Goal: Find specific page/section: Find specific page/section

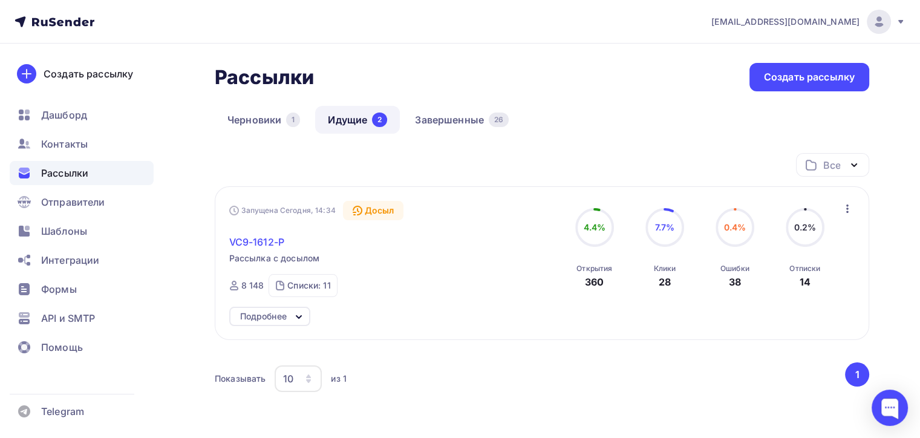
click at [253, 236] on span "VC9-1612-P" at bounding box center [256, 242] width 55 height 15
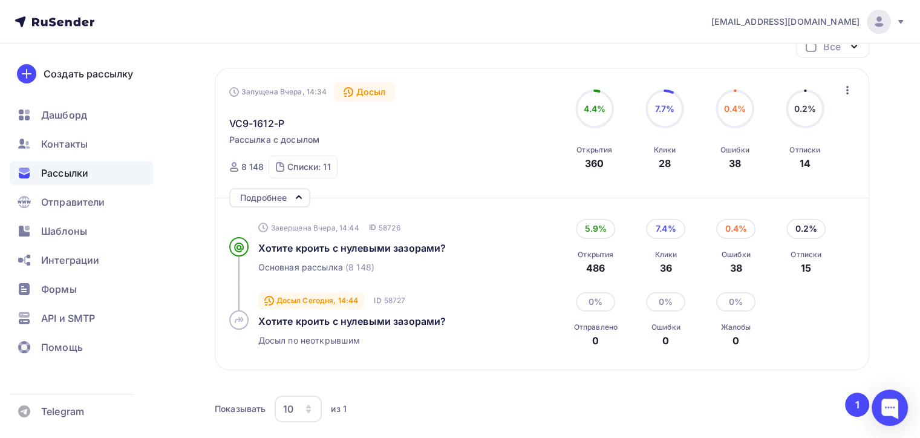
scroll to position [226, 0]
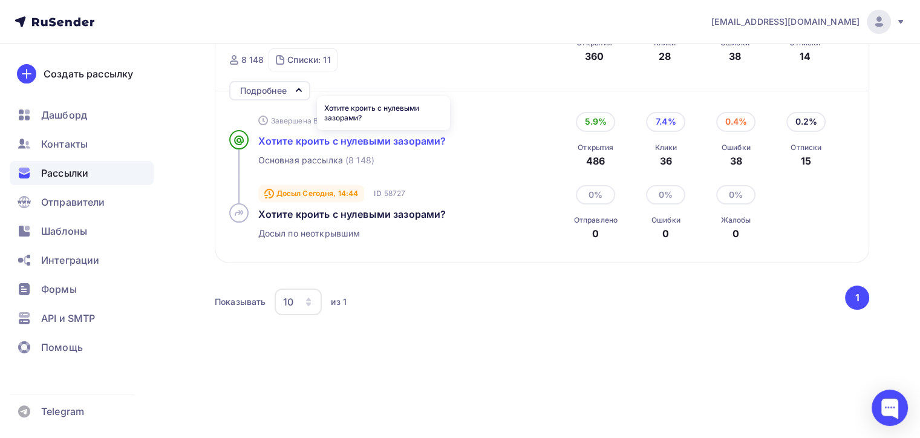
click at [341, 140] on span "Хотите кроить с нулевыми зазорами?" at bounding box center [352, 141] width 188 height 12
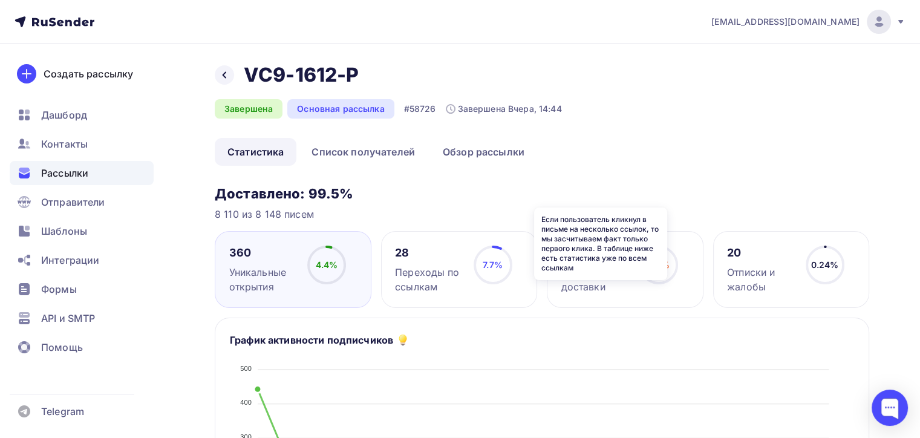
click at [0, 0] on icon at bounding box center [0, 0] width 0 height 0
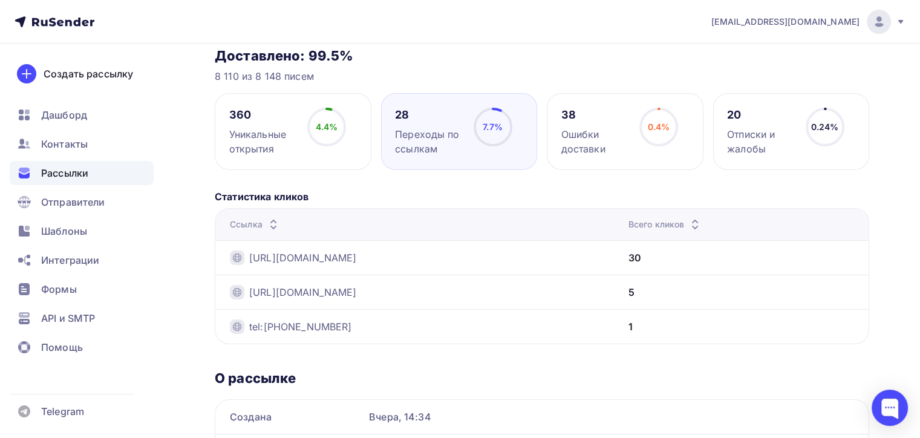
scroll to position [61, 0]
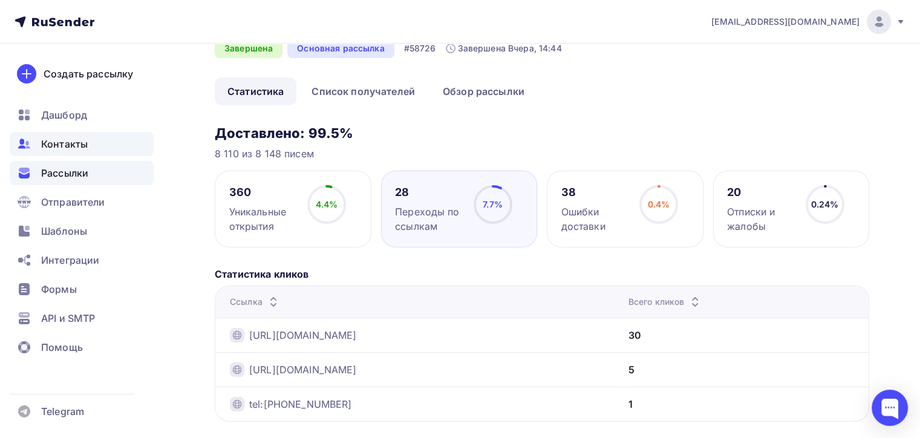
click at [70, 147] on span "Контакты" at bounding box center [64, 144] width 47 height 15
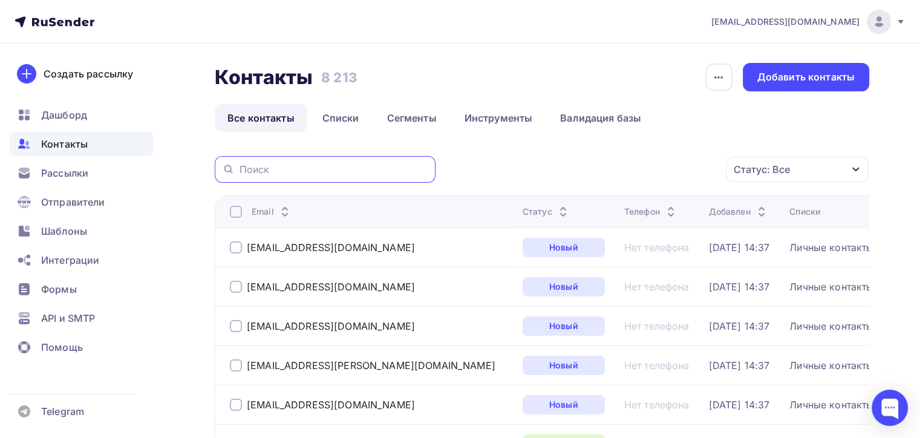
click at [302, 168] on input "text" at bounding box center [334, 169] width 189 height 13
type input "пять звезд"
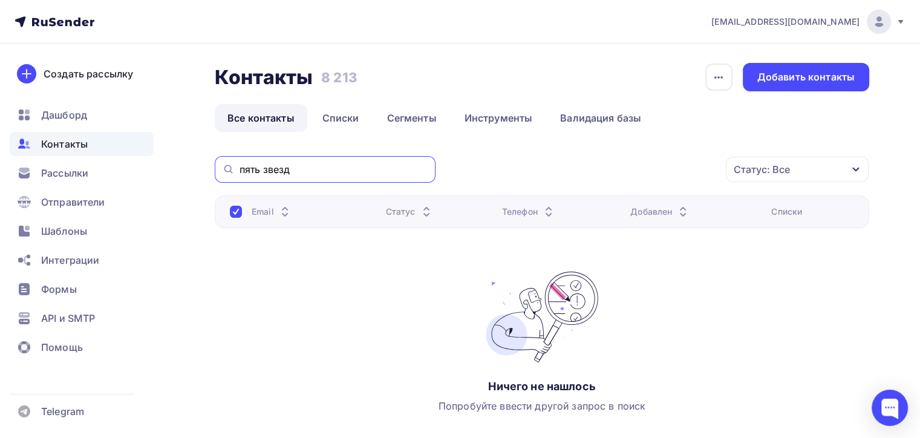
drag, startPoint x: 303, startPoint y: 170, endPoint x: 0, endPoint y: 160, distance: 302.7
click at [0, 162] on div "[EMAIL_ADDRESS][DOMAIN_NAME] Аккаунт Тарифы Выйти Создать рассылку [GEOGRAPHIC_…" at bounding box center [460, 257] width 920 height 515
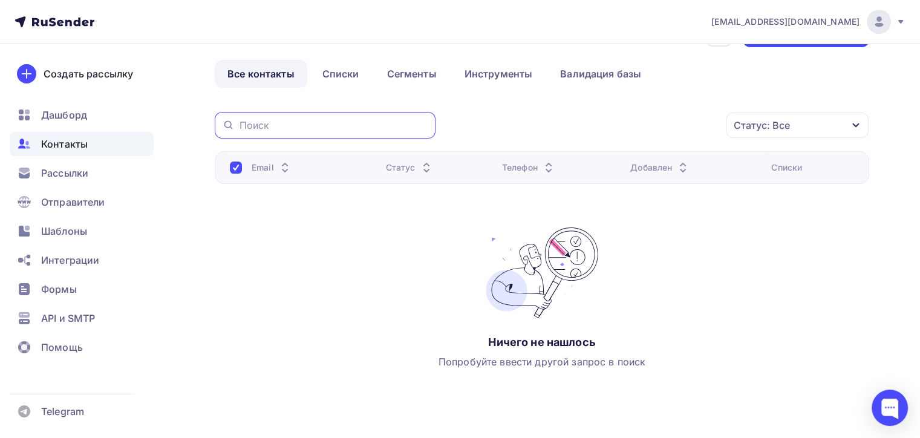
scroll to position [77, 0]
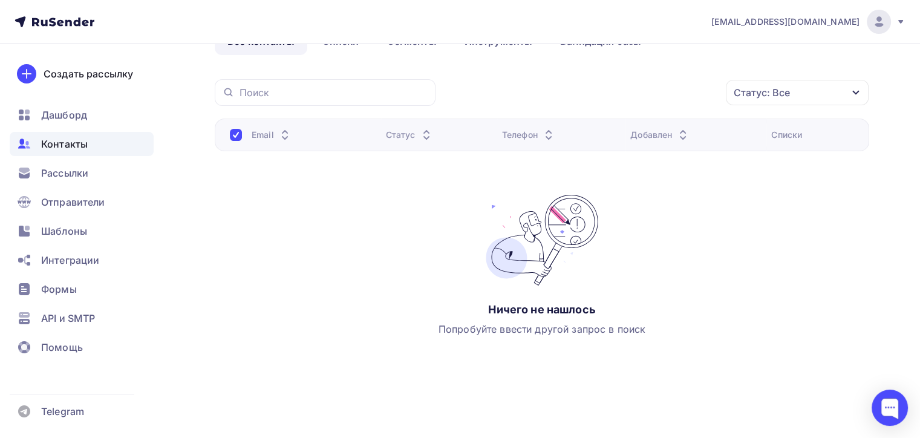
click at [374, 217] on div "Email Статус Телефон Добавлен Списки Ничего не нашлось Попробуйте ввести другой…" at bounding box center [542, 240] width 655 height 242
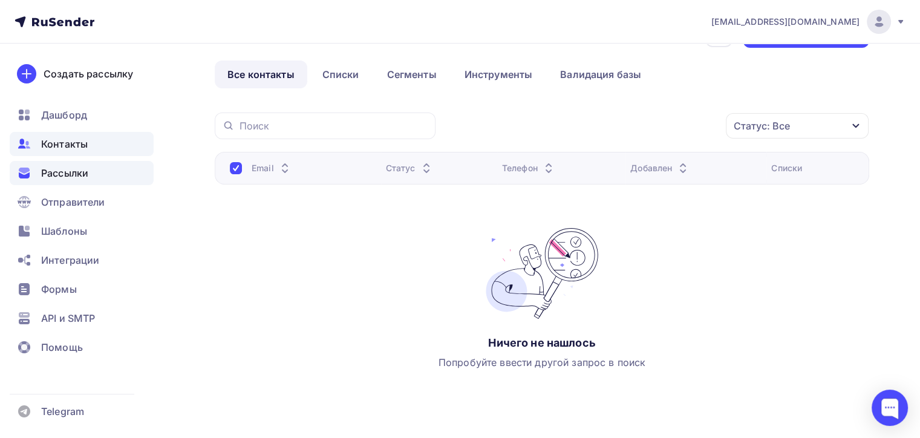
scroll to position [61, 0]
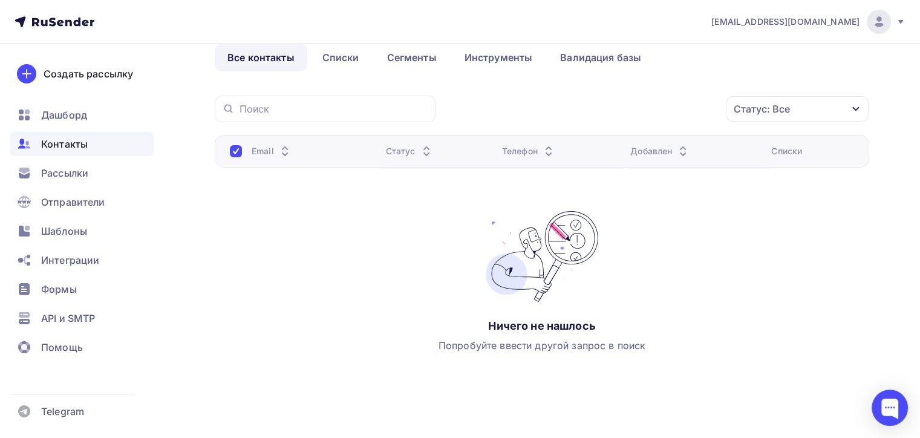
click at [94, 144] on div "Контакты" at bounding box center [82, 144] width 144 height 24
click at [56, 148] on span "Контакты" at bounding box center [64, 144] width 47 height 15
click at [499, 383] on div "Статус: Все Статус Новый Активный Не существует Переполнен Недоступен Отписан О…" at bounding box center [542, 251] width 655 height 311
